Goal: Check status: Check status

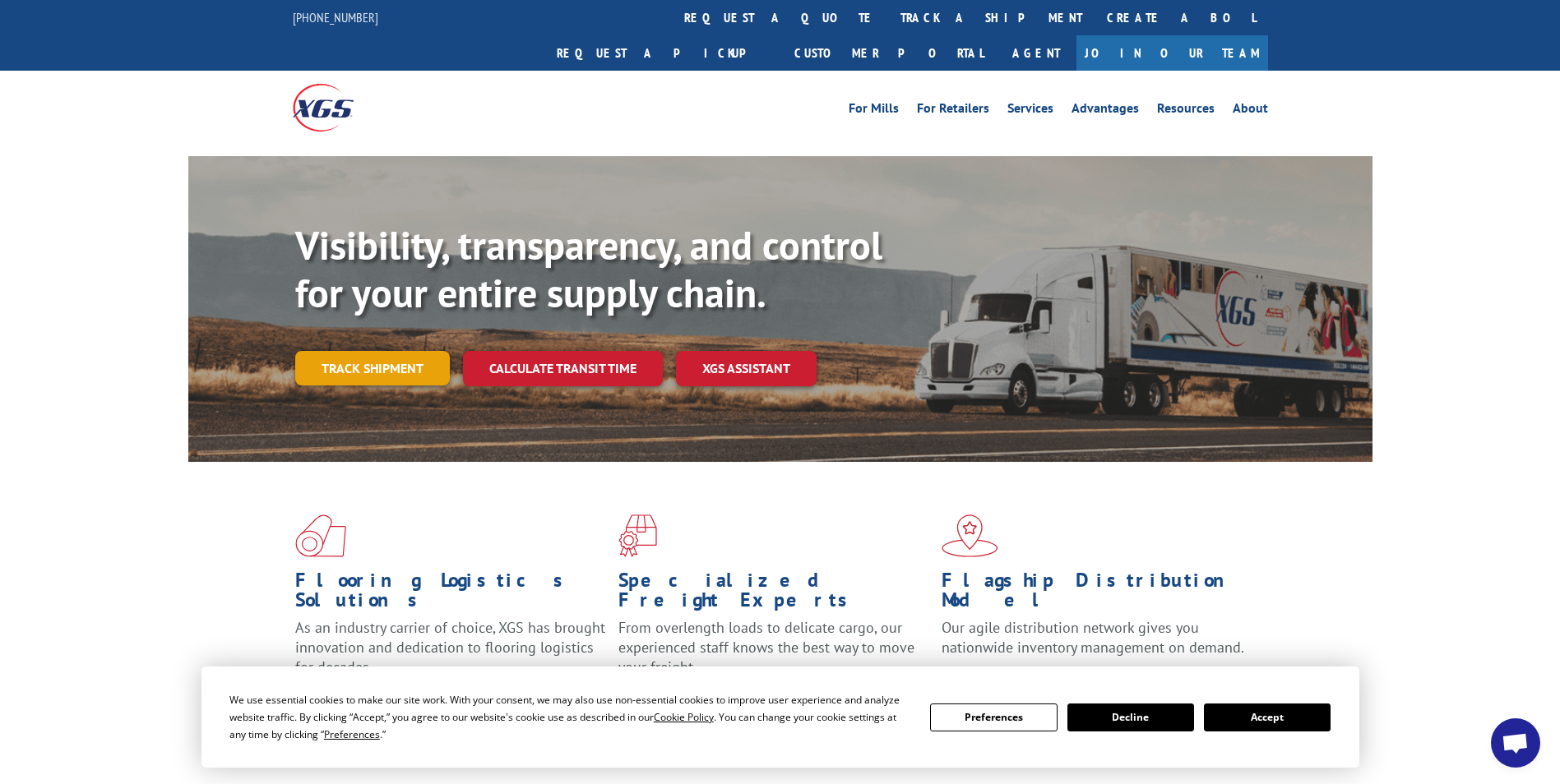
click at [430, 351] on link "Track shipment" at bounding box center [372, 368] width 155 height 34
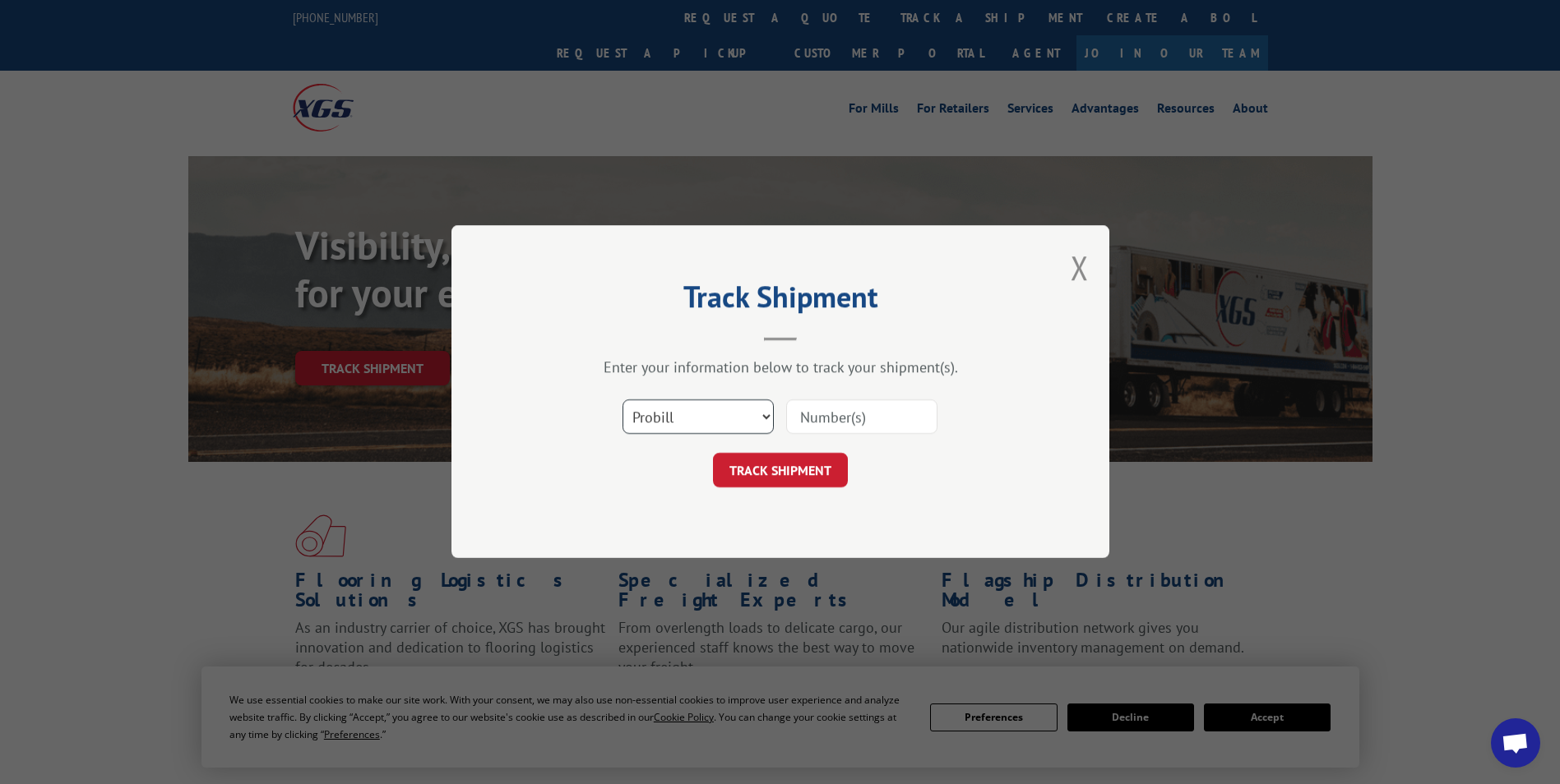
click at [763, 412] on select "Select category... Probill BOL PO" at bounding box center [698, 417] width 151 height 34
select select "bol"
click at [623, 400] on select "Select category... Probill BOL PO" at bounding box center [698, 417] width 151 height 34
click at [827, 417] on input at bounding box center [862, 417] width 151 height 34
type input "15095335"
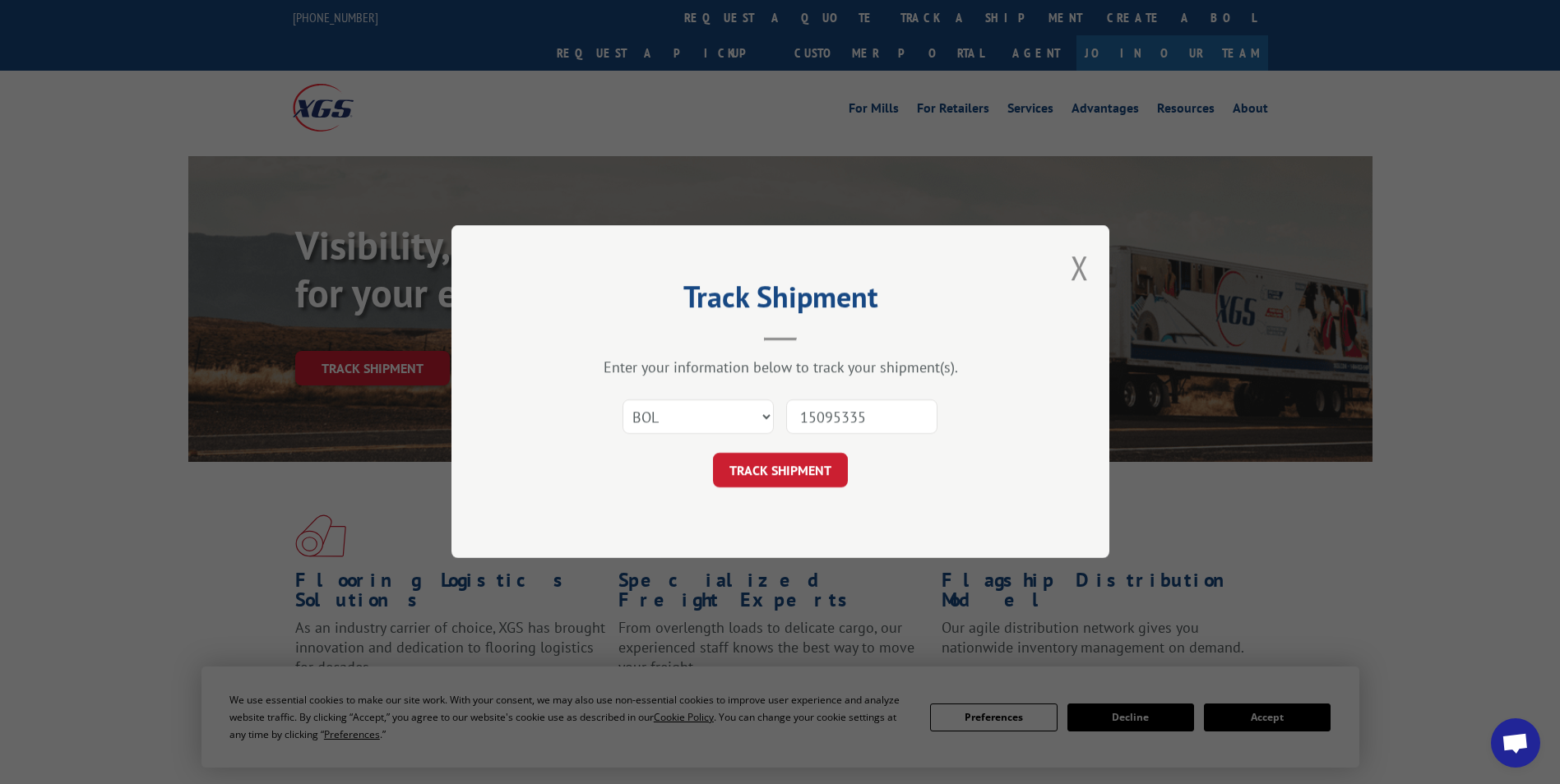
click at [820, 476] on button "TRACK SHIPMENT" at bounding box center [780, 471] width 134 height 34
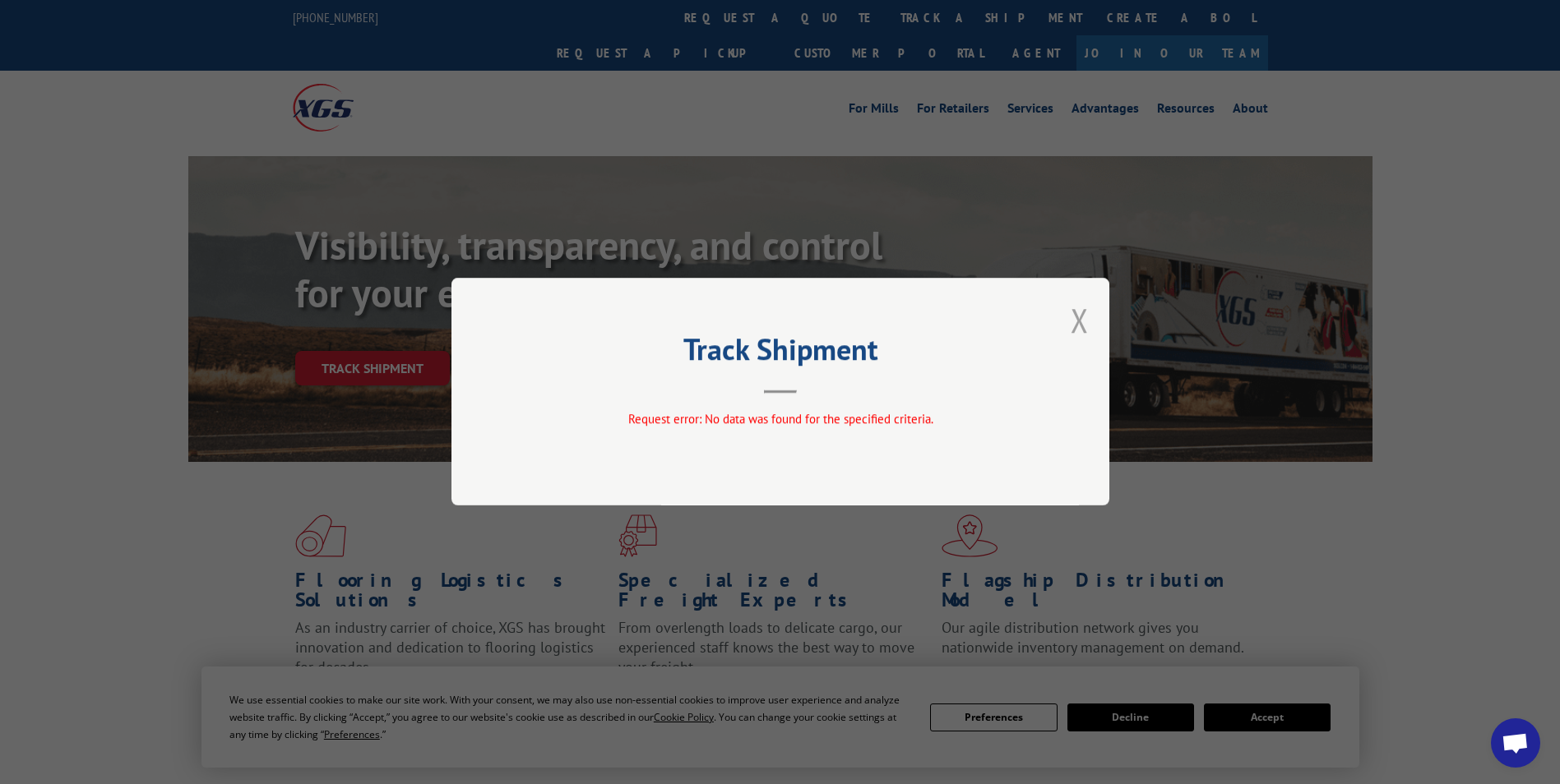
click at [1079, 316] on button "Close modal" at bounding box center [1080, 320] width 18 height 44
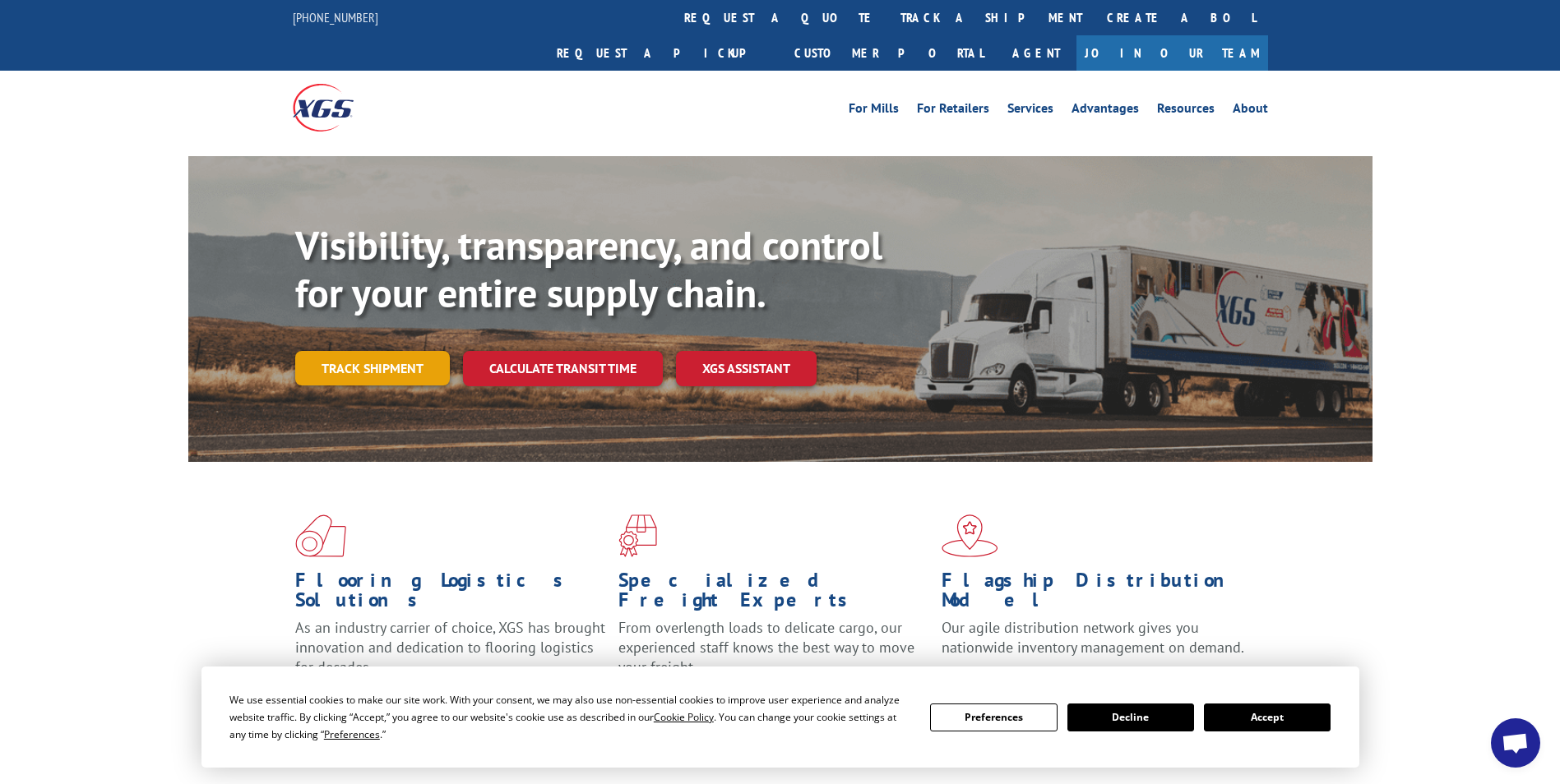
click at [366, 351] on link "Track shipment" at bounding box center [372, 368] width 155 height 34
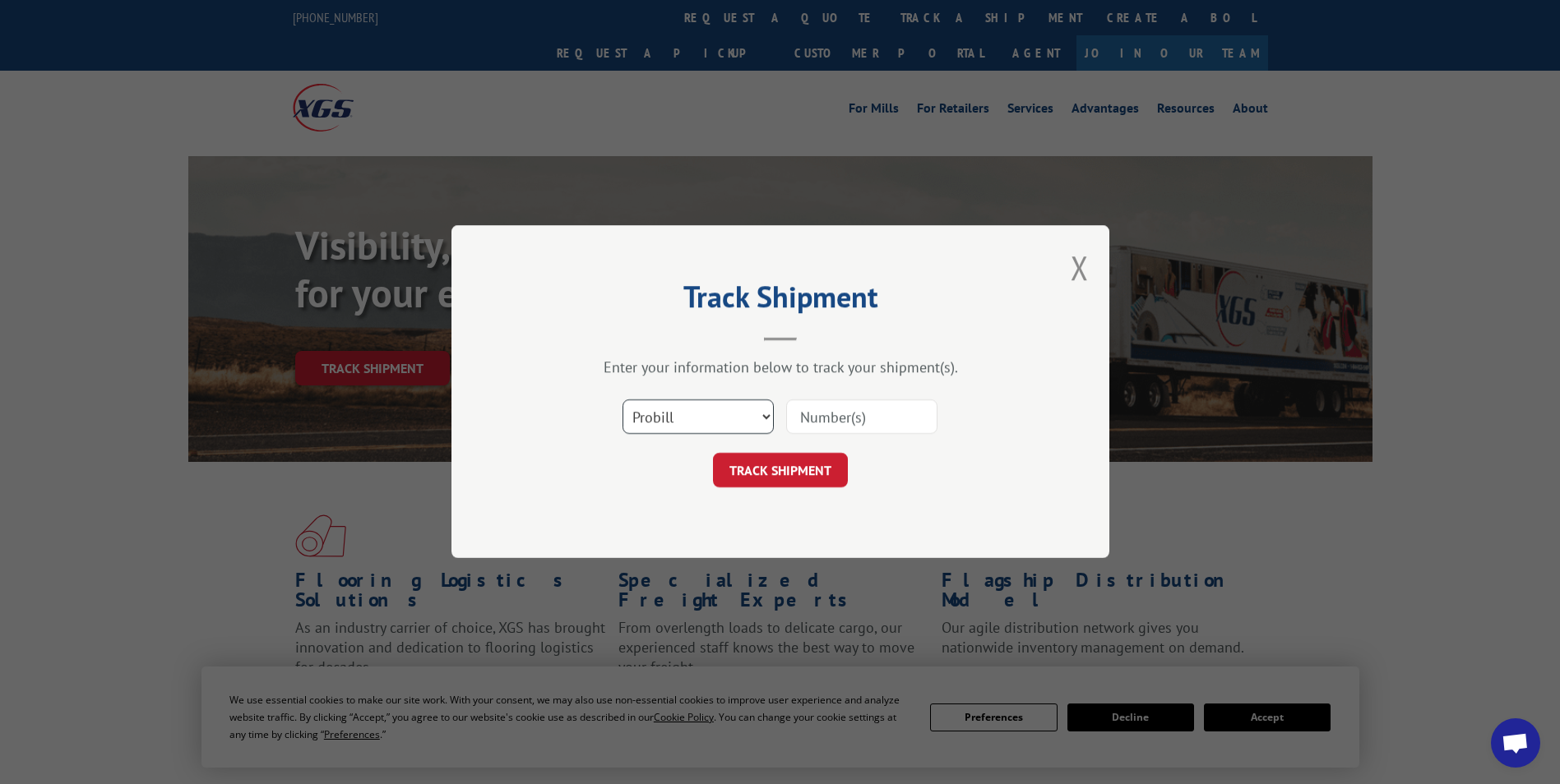
click at [768, 417] on select "Select category... Probill BOL PO" at bounding box center [698, 417] width 151 height 34
click at [1081, 266] on button "Close modal" at bounding box center [1080, 267] width 18 height 44
